Goal: Navigation & Orientation: Find specific page/section

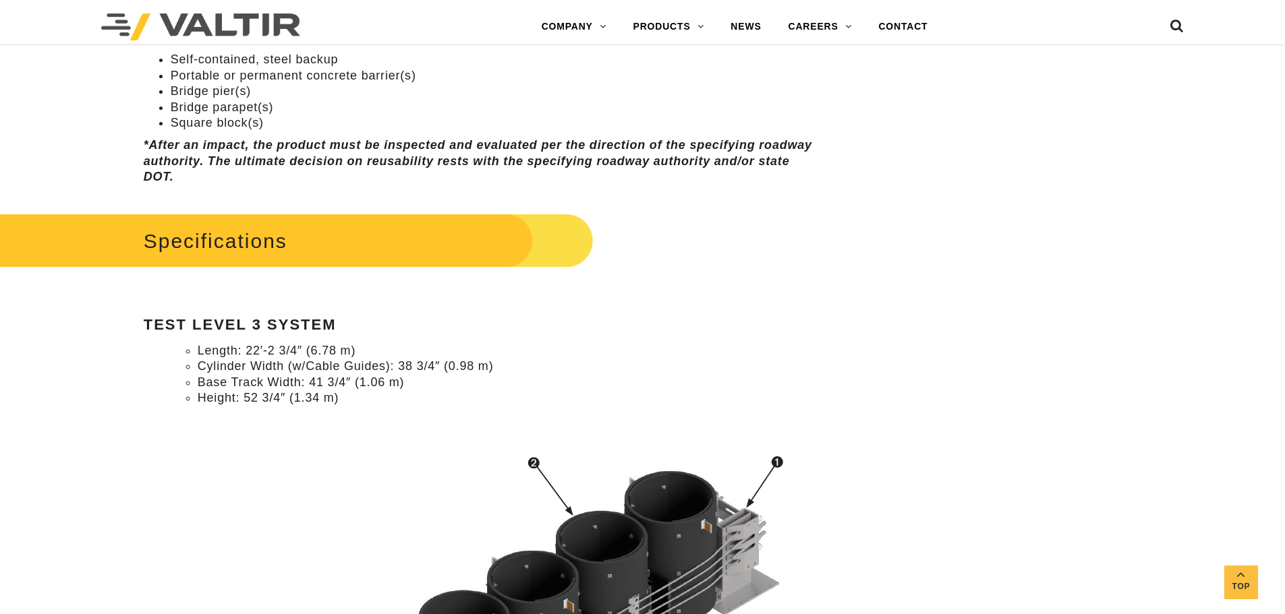
scroll to position [1012, 0]
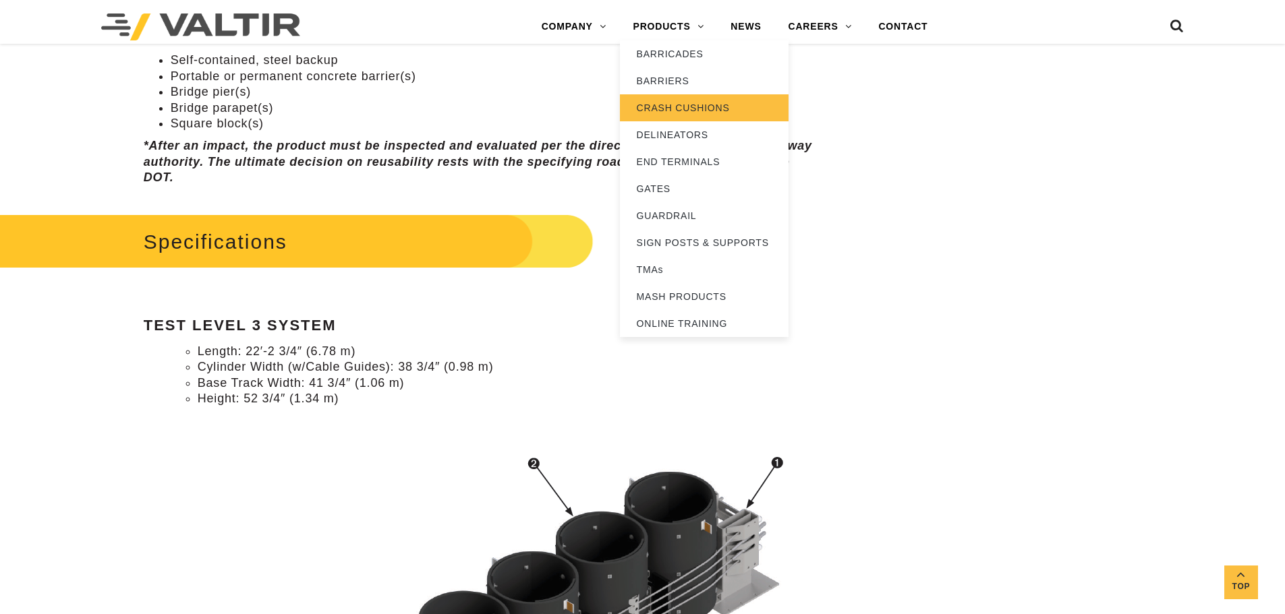
click at [668, 103] on link "CRASH CUSHIONS" at bounding box center [704, 107] width 169 height 27
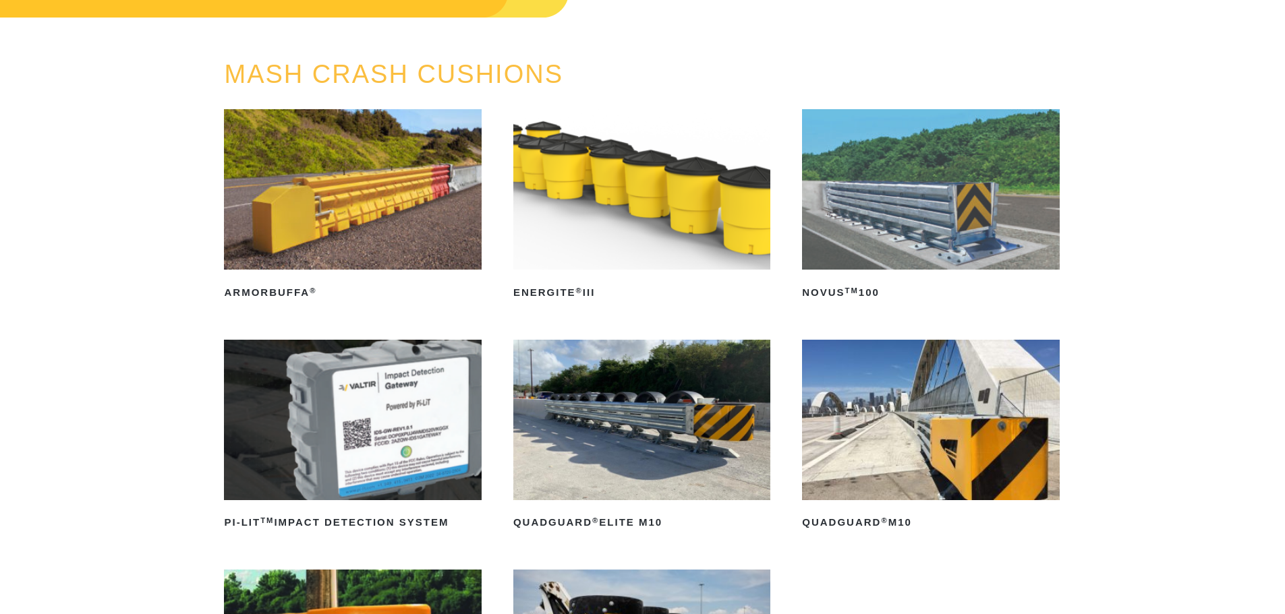
scroll to position [135, 0]
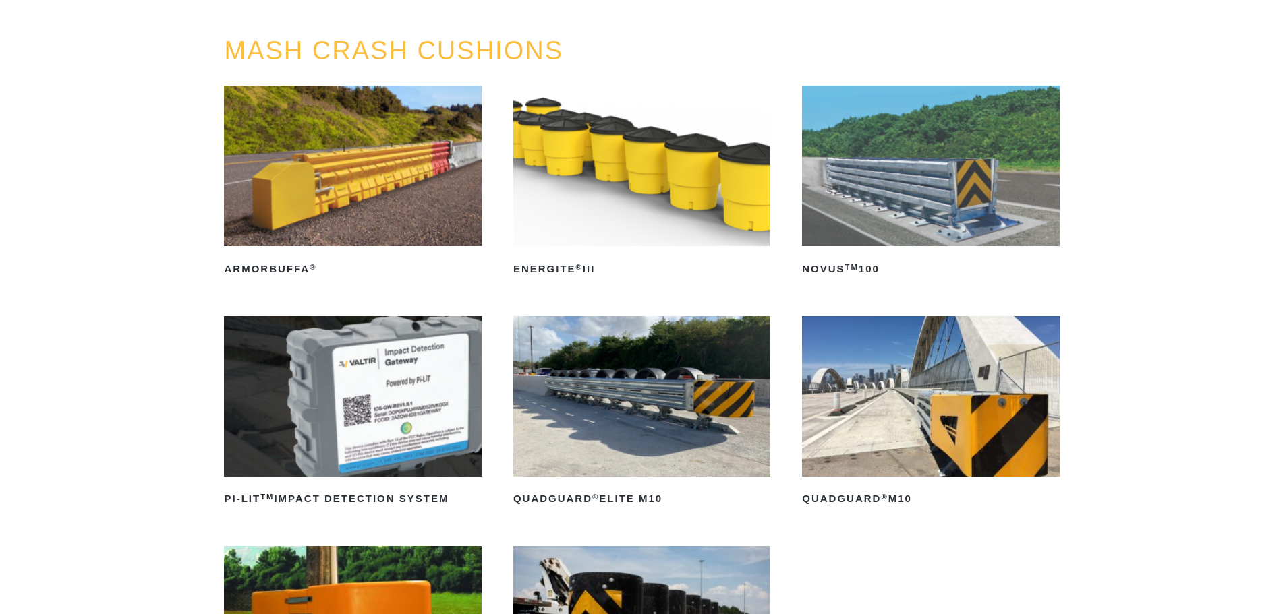
click at [905, 240] on img at bounding box center [930, 166] width 257 height 161
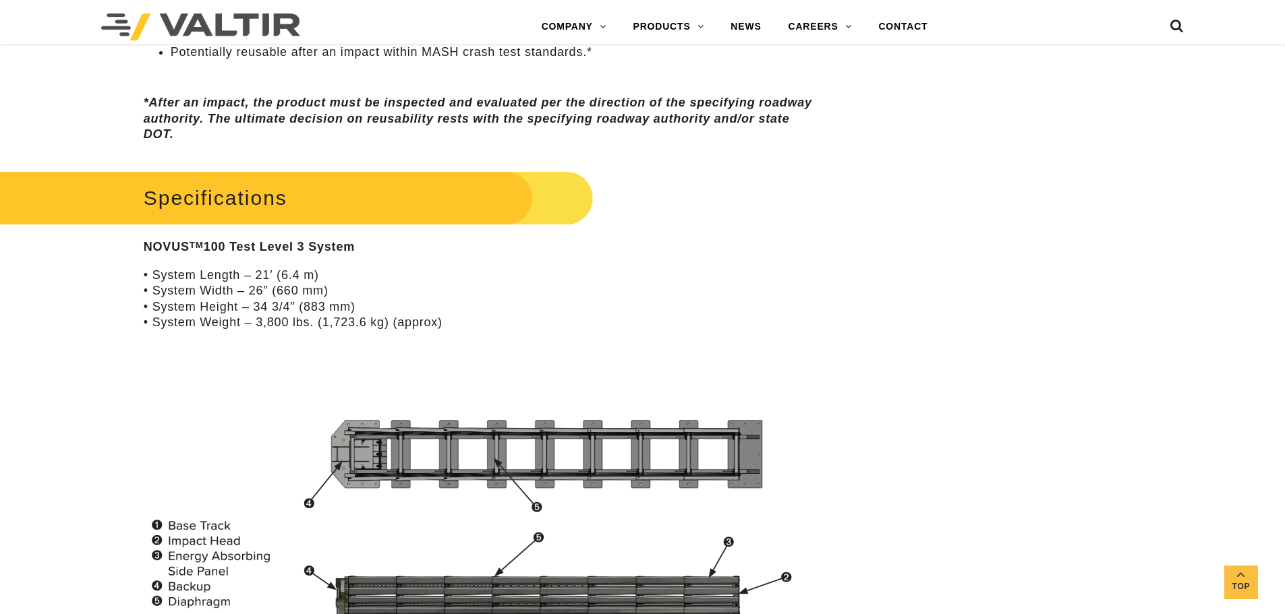
scroll to position [1012, 0]
